Goal: Information Seeking & Learning: Learn about a topic

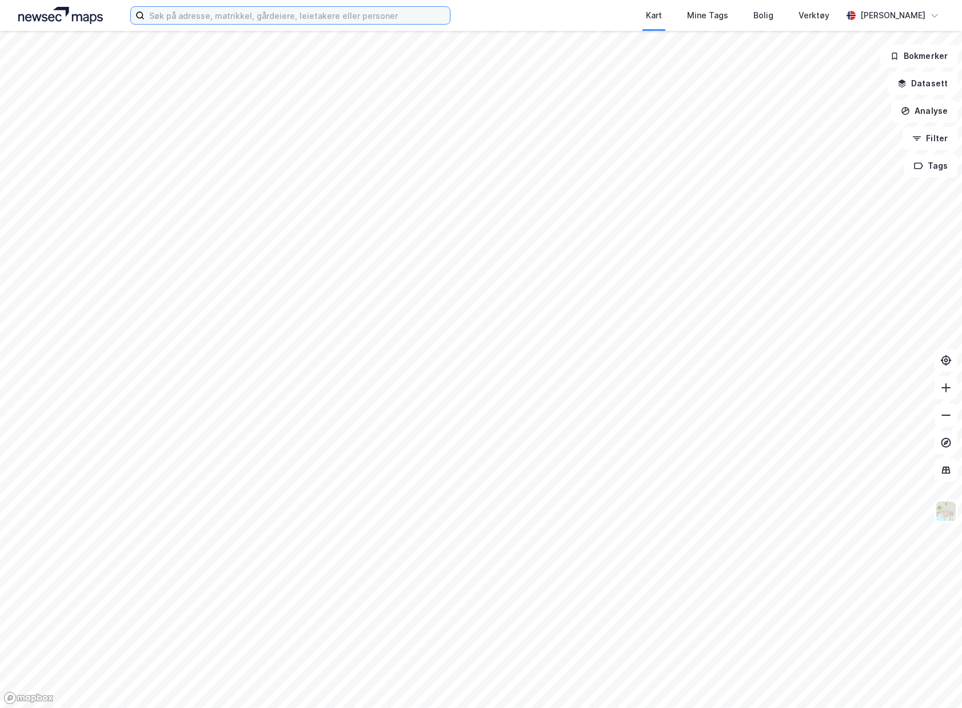
click at [294, 17] on input at bounding box center [297, 15] width 305 height 17
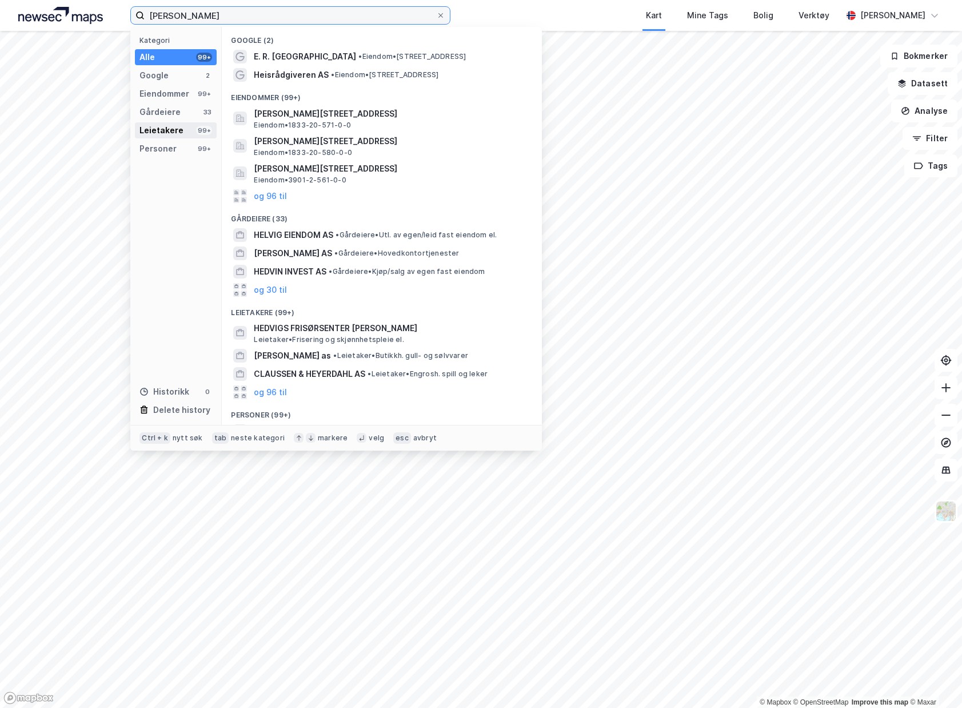
type input "[PERSON_NAME]"
click at [174, 138] on div "Leietakere 99+" at bounding box center [176, 130] width 82 height 16
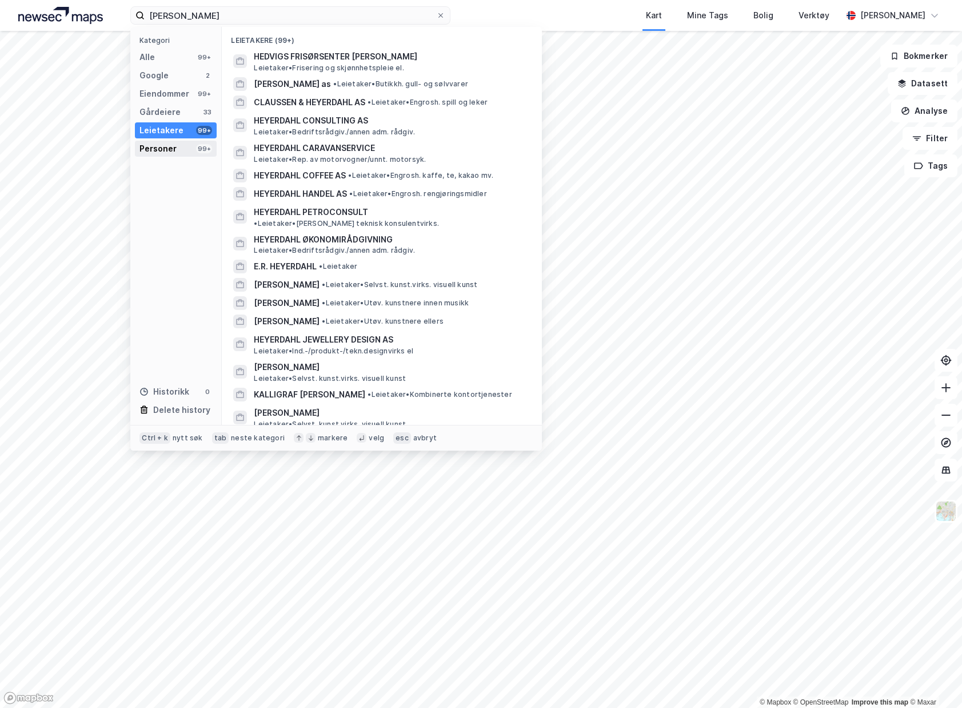
click at [177, 147] on div "Personer 99+" at bounding box center [176, 149] width 82 height 16
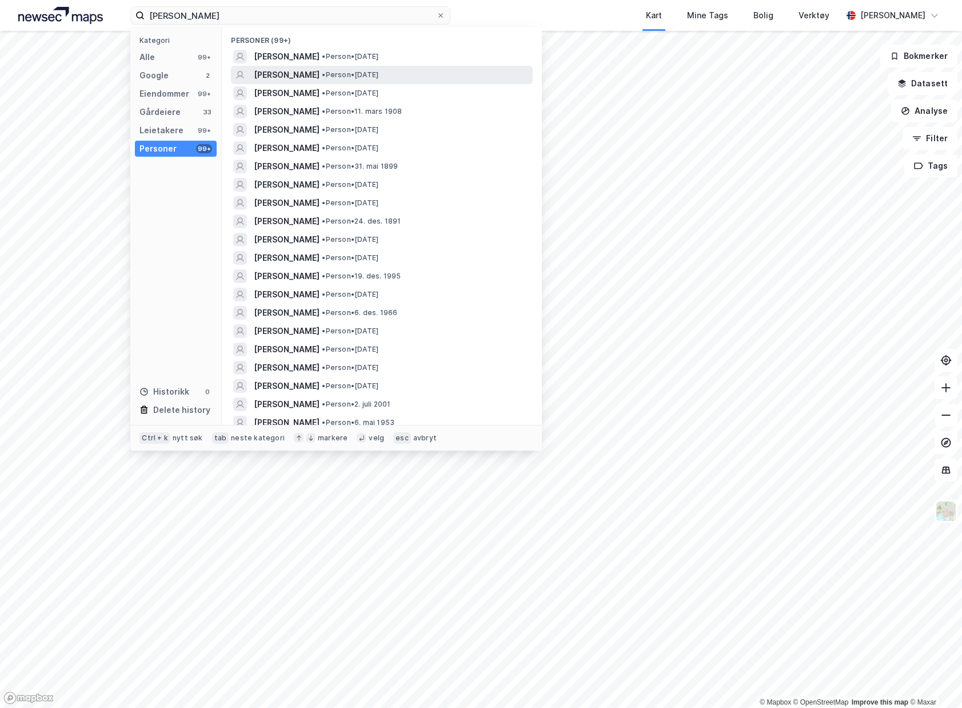
click at [378, 71] on span "• Person • [DATE]" at bounding box center [350, 74] width 57 height 9
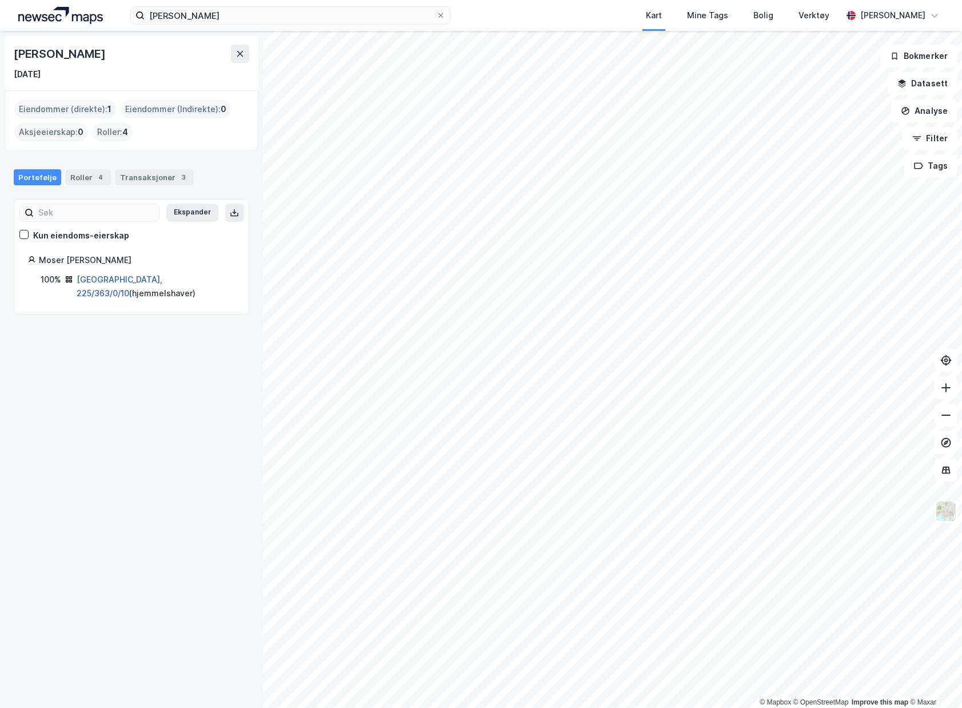
click at [133, 282] on link "[GEOGRAPHIC_DATA], 225/363/0/10" at bounding box center [120, 285] width 86 height 23
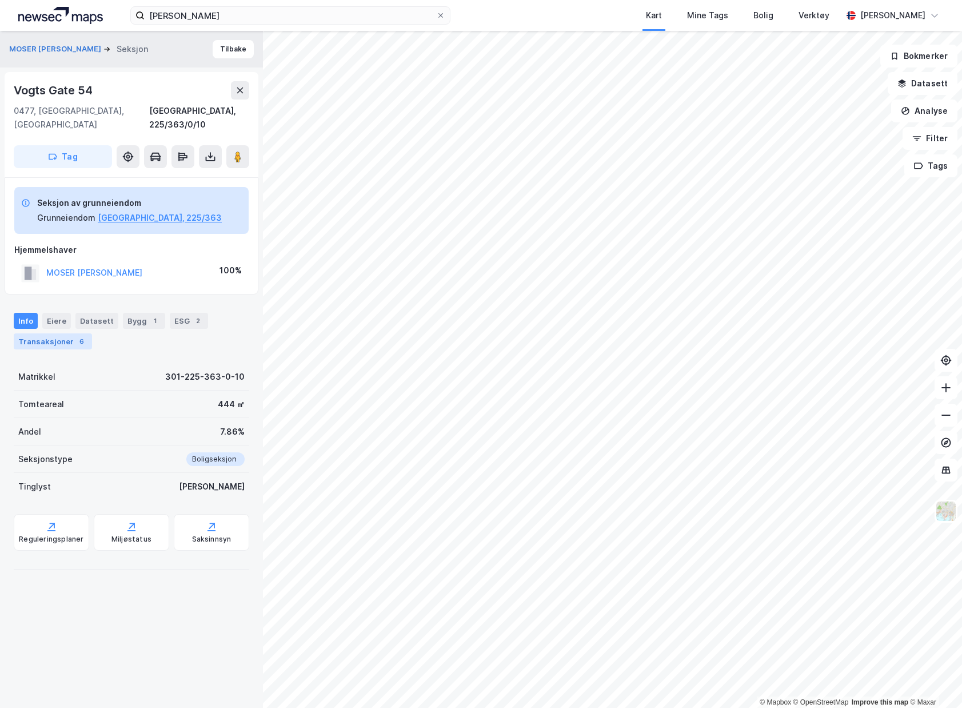
click at [49, 333] on div "Transaksjoner 6" at bounding box center [53, 341] width 78 height 16
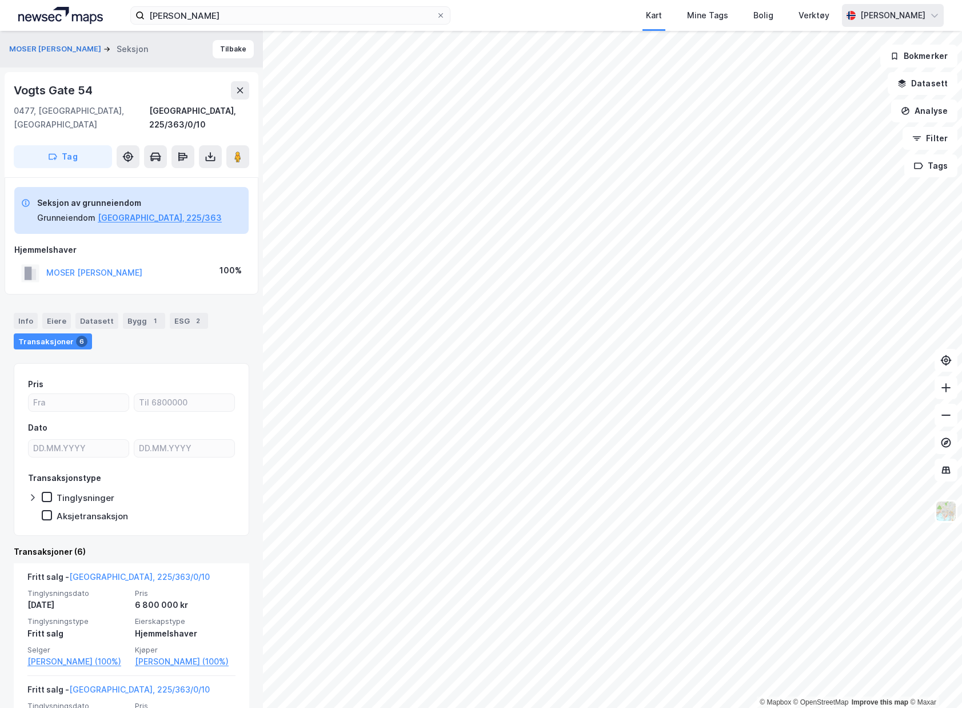
click at [872, 13] on div "[PERSON_NAME] Kart Mine Tags Bolig Verktøy [PERSON_NAME] © Mapbox © OpenStreetM…" at bounding box center [481, 354] width 962 height 708
click at [56, 18] on img at bounding box center [60, 15] width 85 height 17
